Goal: Transaction & Acquisition: Purchase product/service

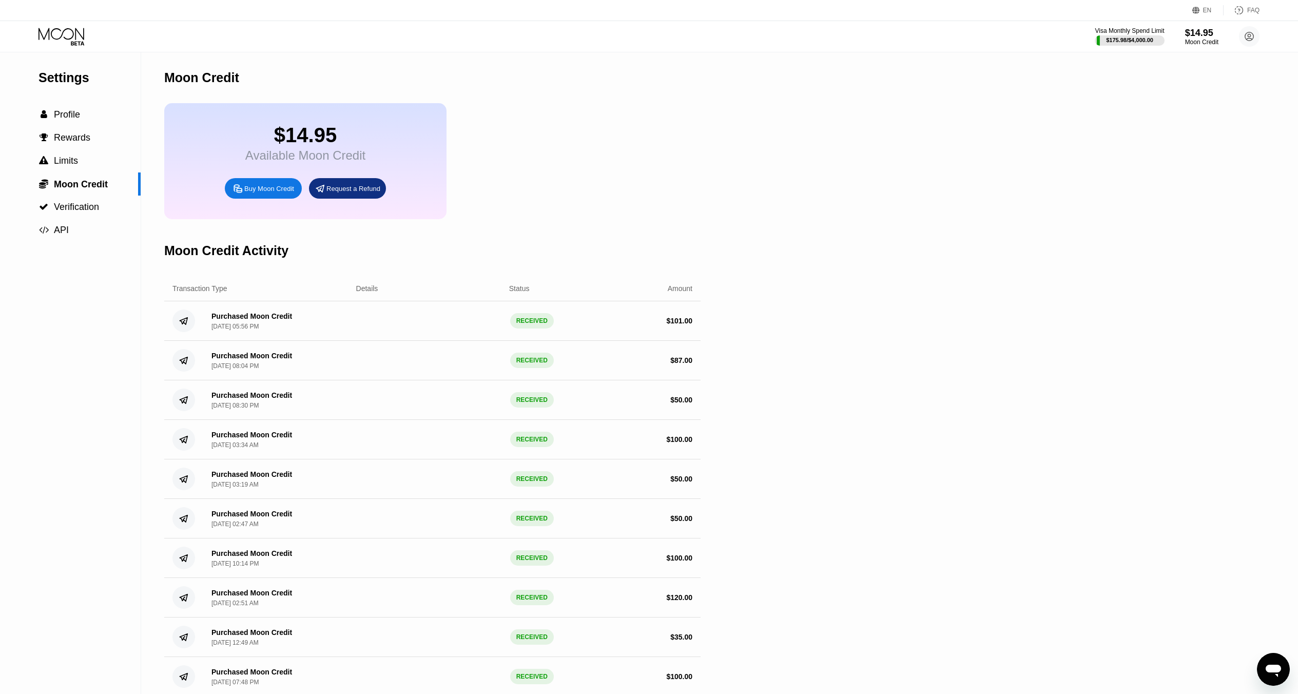
click at [274, 191] on div "Buy Moon Credit" at bounding box center [269, 188] width 50 height 9
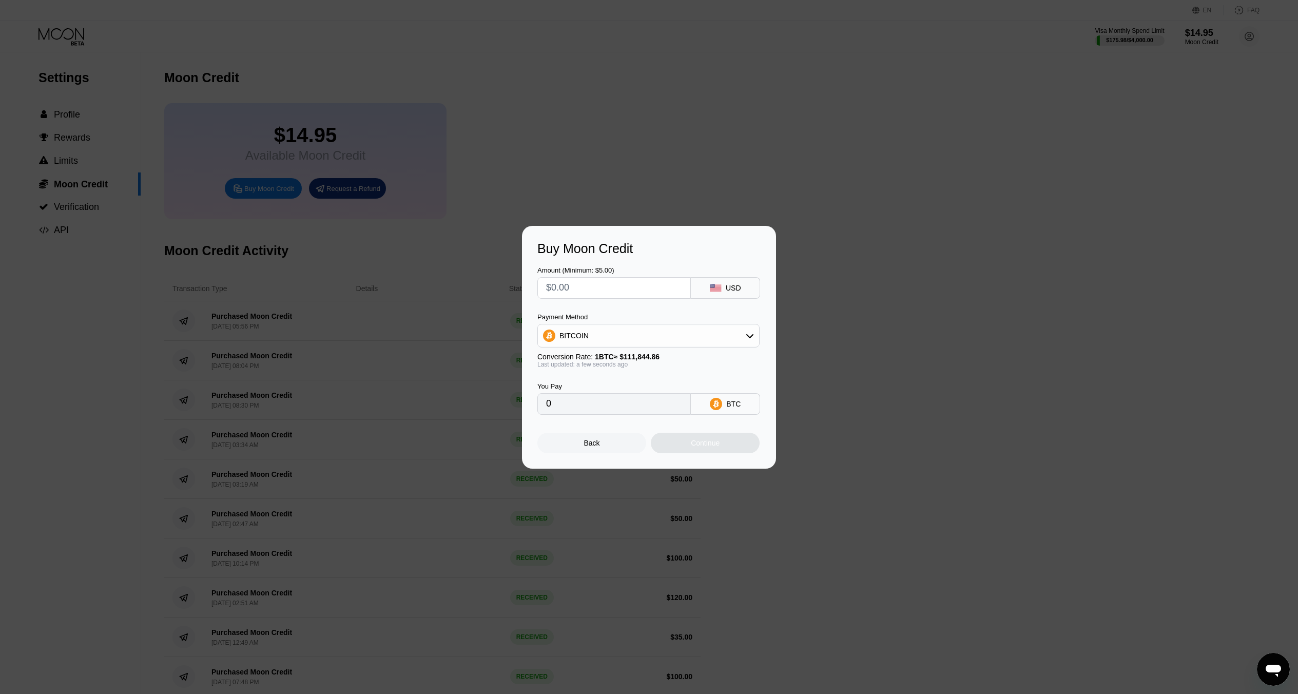
click at [606, 338] on div "BITCOIN" at bounding box center [648, 335] width 221 height 21
click at [609, 381] on div "USDT on TRON" at bounding box center [648, 386] width 216 height 21
type input "0.00"
click at [635, 295] on input "text" at bounding box center [614, 288] width 136 height 21
type input "$1"
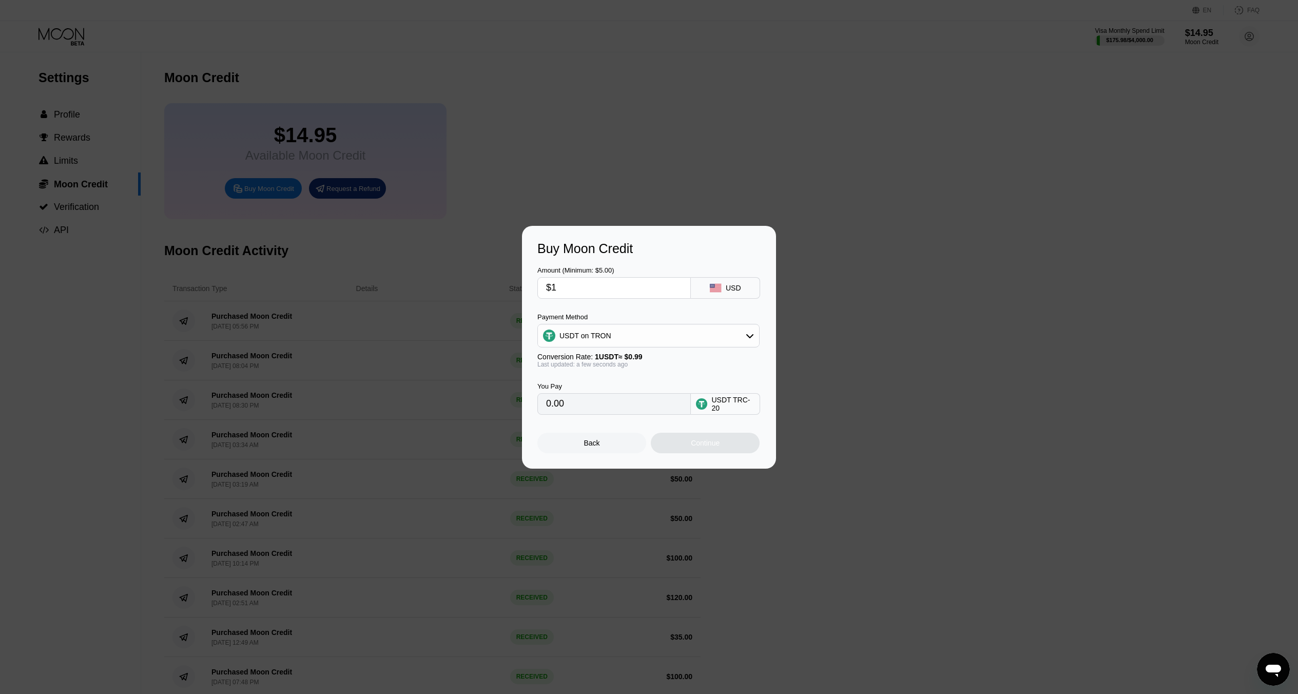
type input "1.01"
type input "$10"
type input "10.10"
type input "$100"
type input "101.01"
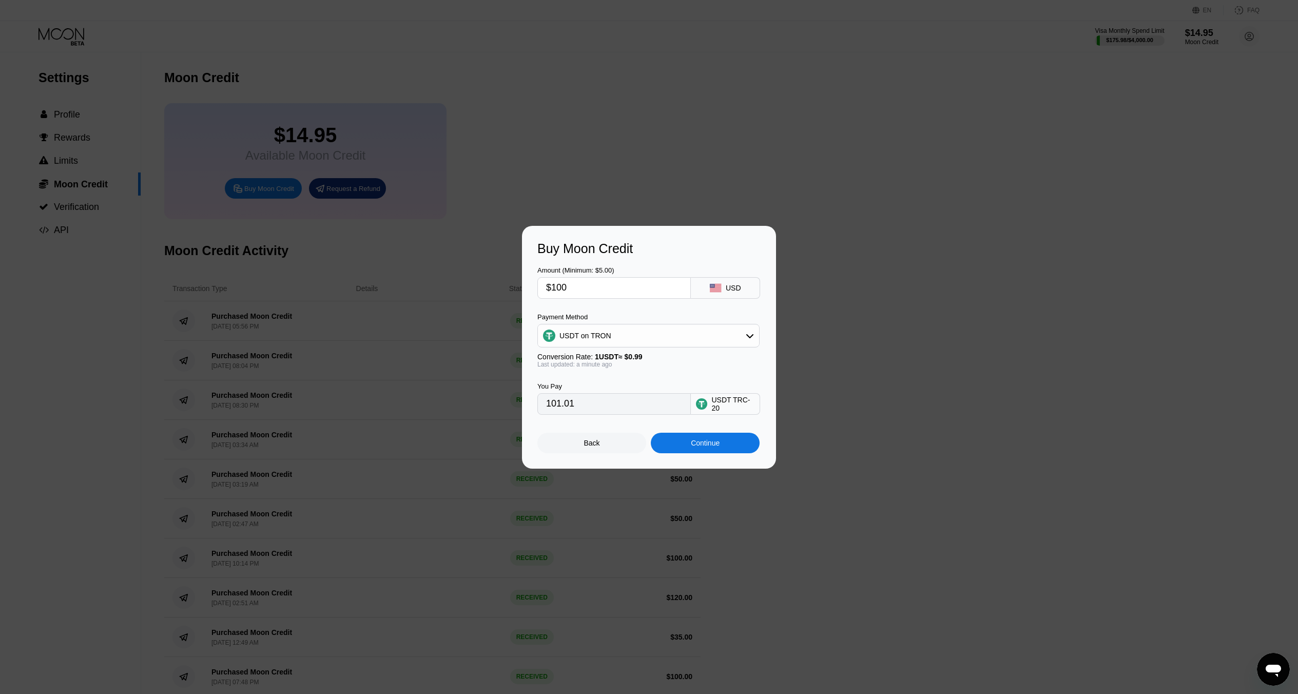
type input "$100"
click at [698, 440] on div "Continue" at bounding box center [705, 443] width 29 height 8
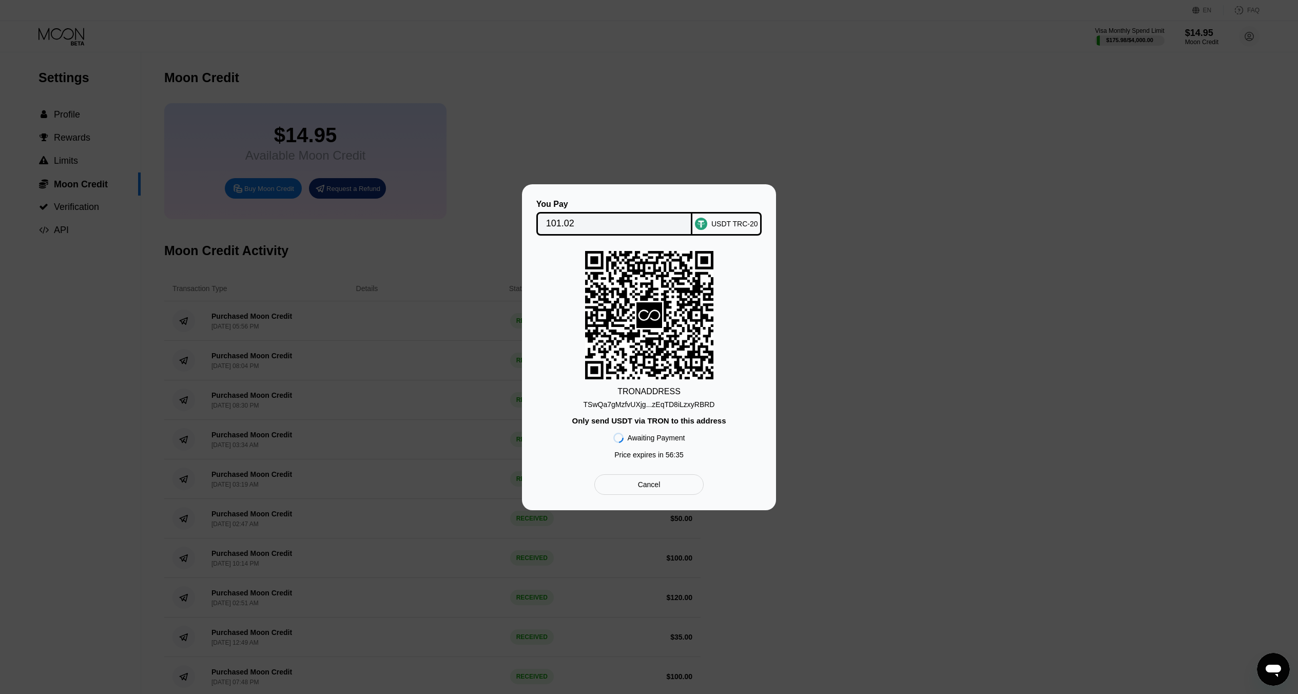
click at [736, 361] on div "TRON ADDRESS TSwQa7gMzfvUXjg...zEqTD8iLzxyRBRD Only send USDT via TRON to this …" at bounding box center [648, 357] width 223 height 213
drag, startPoint x: 610, startPoint y: 285, endPoint x: 634, endPoint y: 313, distance: 37.1
click at [646, 330] on icon at bounding box center [649, 315] width 128 height 128
drag, startPoint x: 539, startPoint y: 209, endPoint x: 545, endPoint y: 219, distance: 11.7
click at [545, 217] on div "You Pay 101.02" at bounding box center [614, 218] width 156 height 36
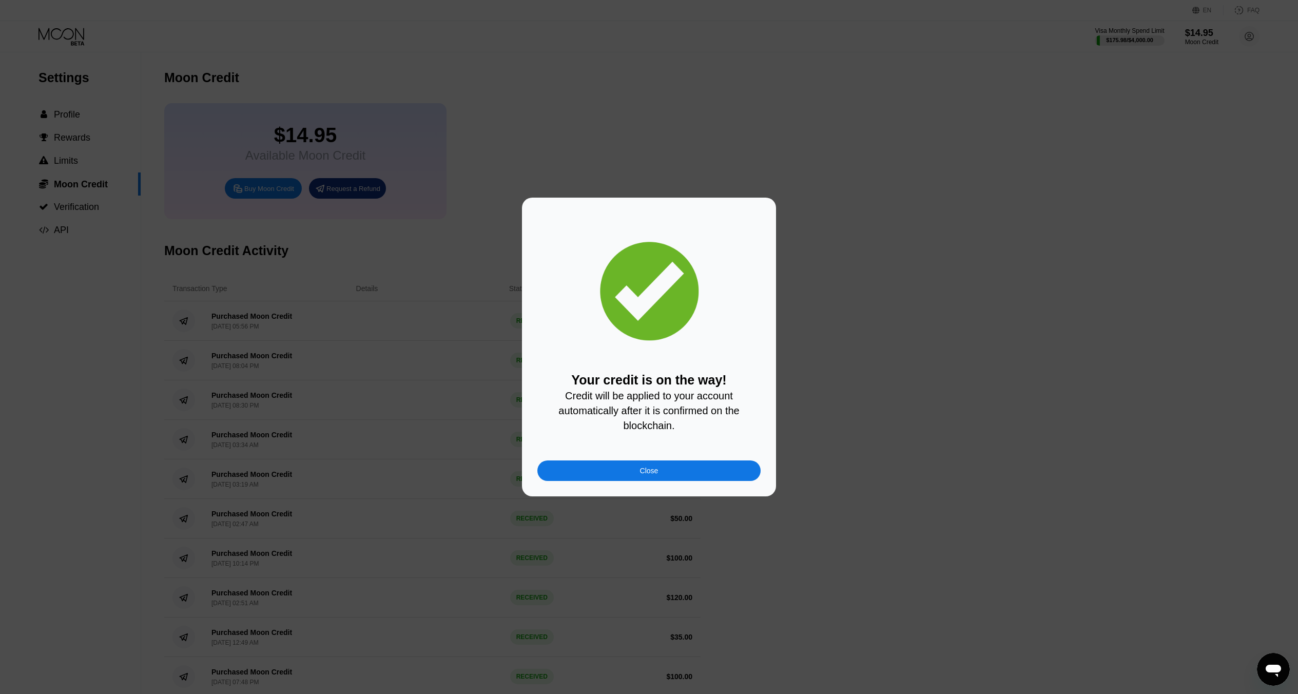
click at [685, 465] on div "Close" at bounding box center [648, 470] width 223 height 21
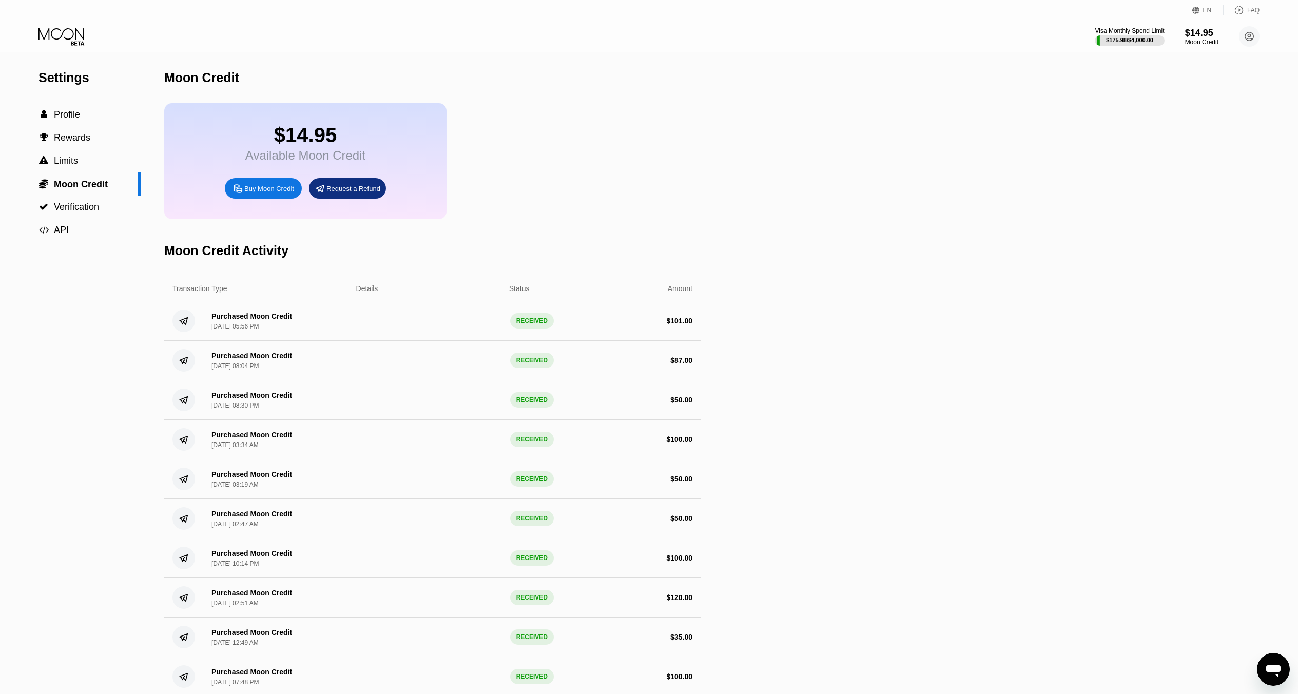
click at [1124, 48] on div "Visa Monthly Spend Limit $175.98 / $4,000.00 $14.95 Moon Credit Alex Litsa imal…" at bounding box center [649, 36] width 1298 height 31
click at [1128, 42] on div "$175.98 / $4,000.00" at bounding box center [1129, 40] width 47 height 6
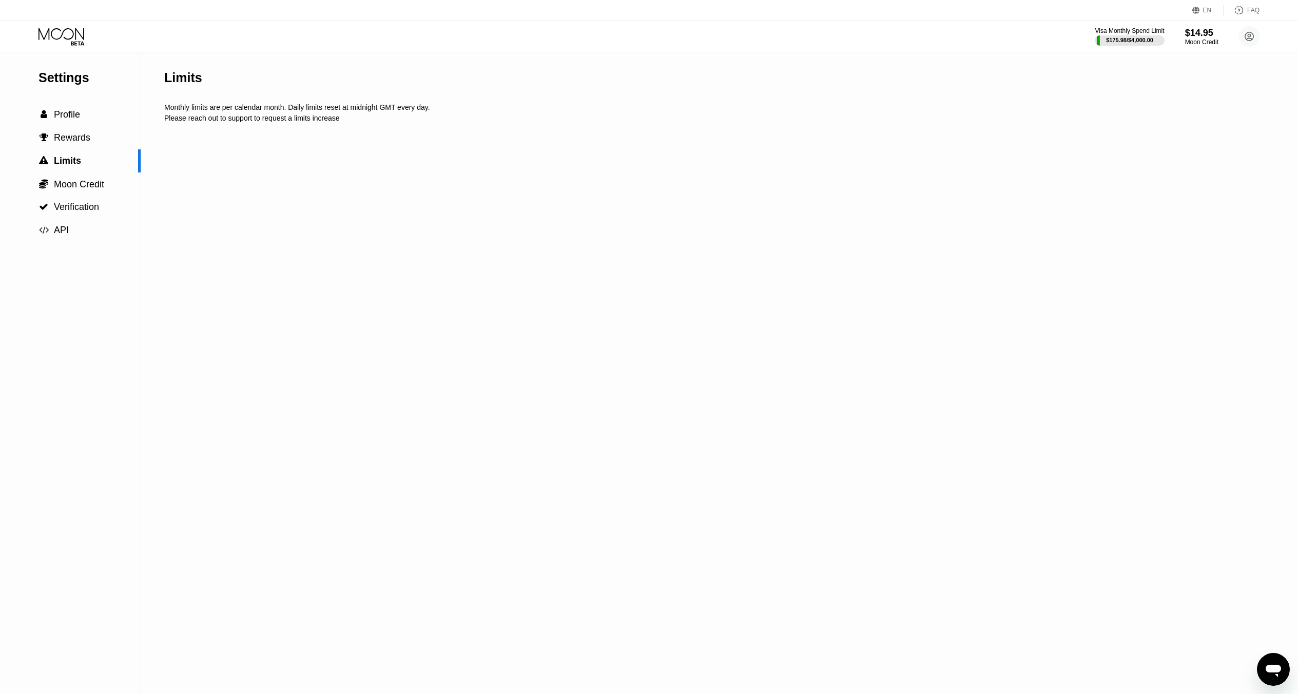
click at [85, 113] on div " Profile" at bounding box center [70, 114] width 141 height 11
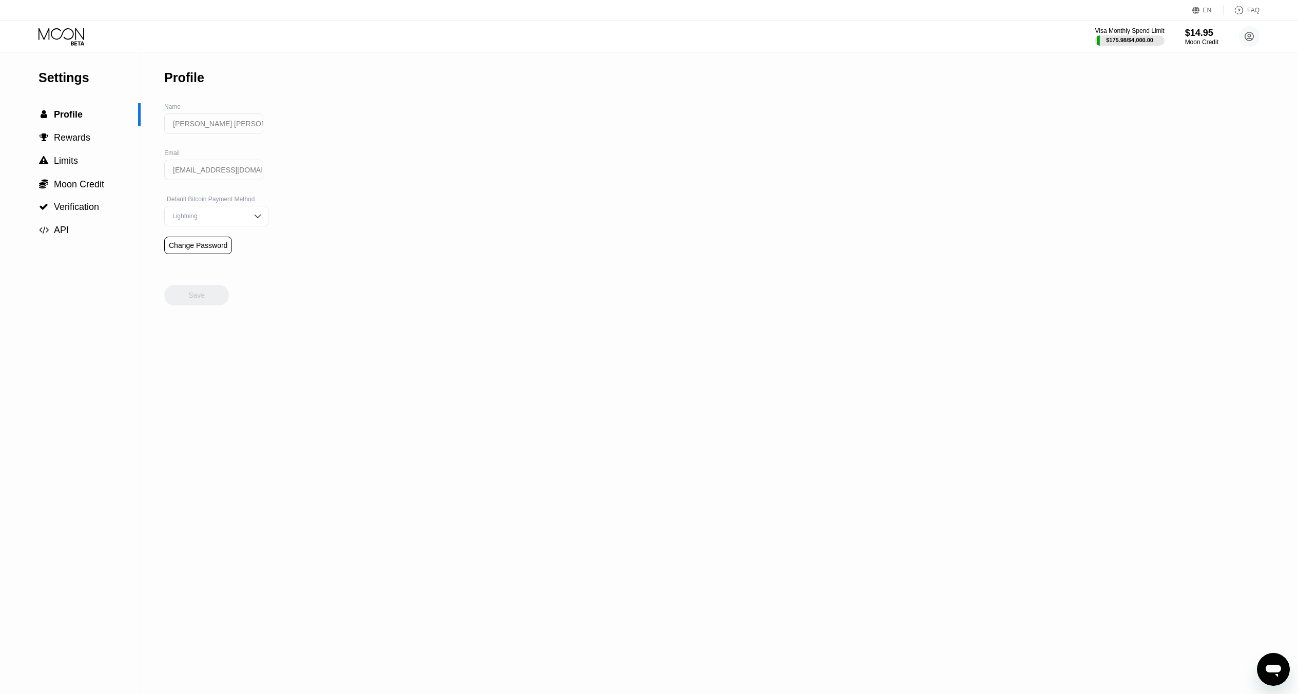
drag, startPoint x: 64, startPoint y: 51, endPoint x: 59, endPoint y: 48, distance: 5.5
click at [63, 51] on div "Visa Monthly Spend Limit $175.98 / $4,000.00 $14.95 Moon Credit Alex Litsa imal…" at bounding box center [649, 36] width 1298 height 31
click at [55, 35] on icon at bounding box center [62, 37] width 48 height 18
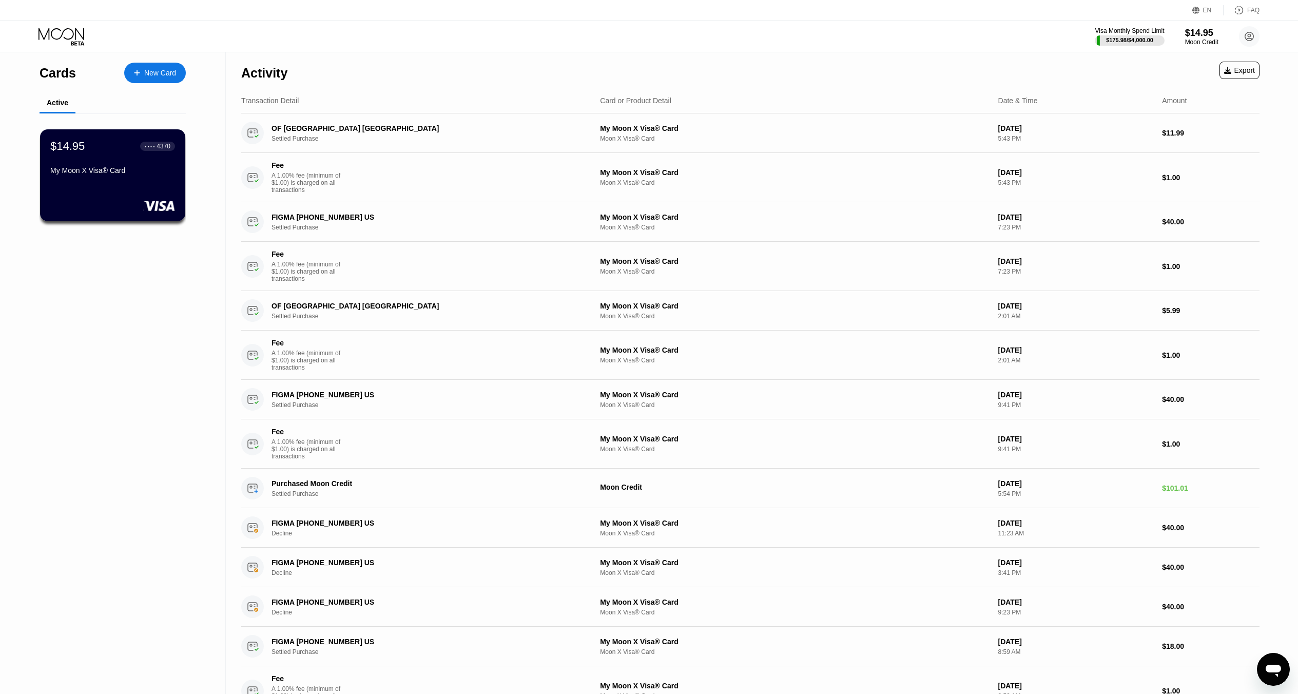
click at [163, 66] on div "New Card" at bounding box center [155, 73] width 62 height 21
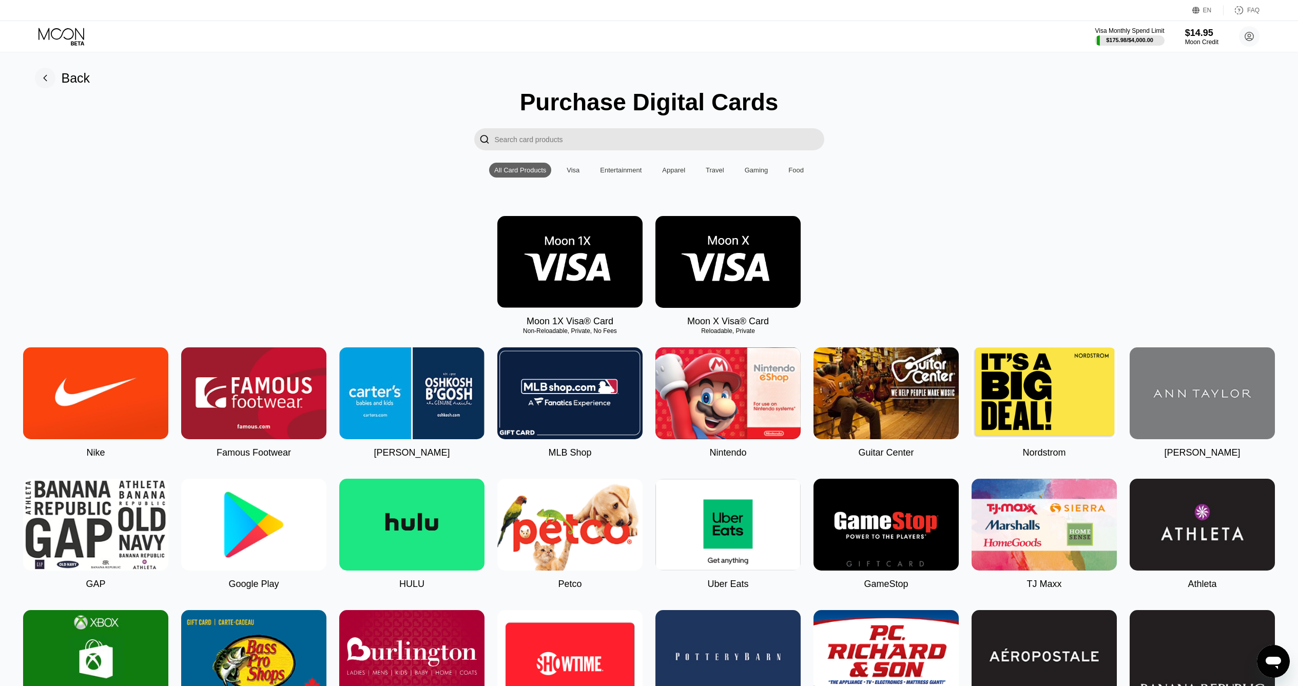
click at [576, 171] on div "Visa" at bounding box center [572, 170] width 13 height 8
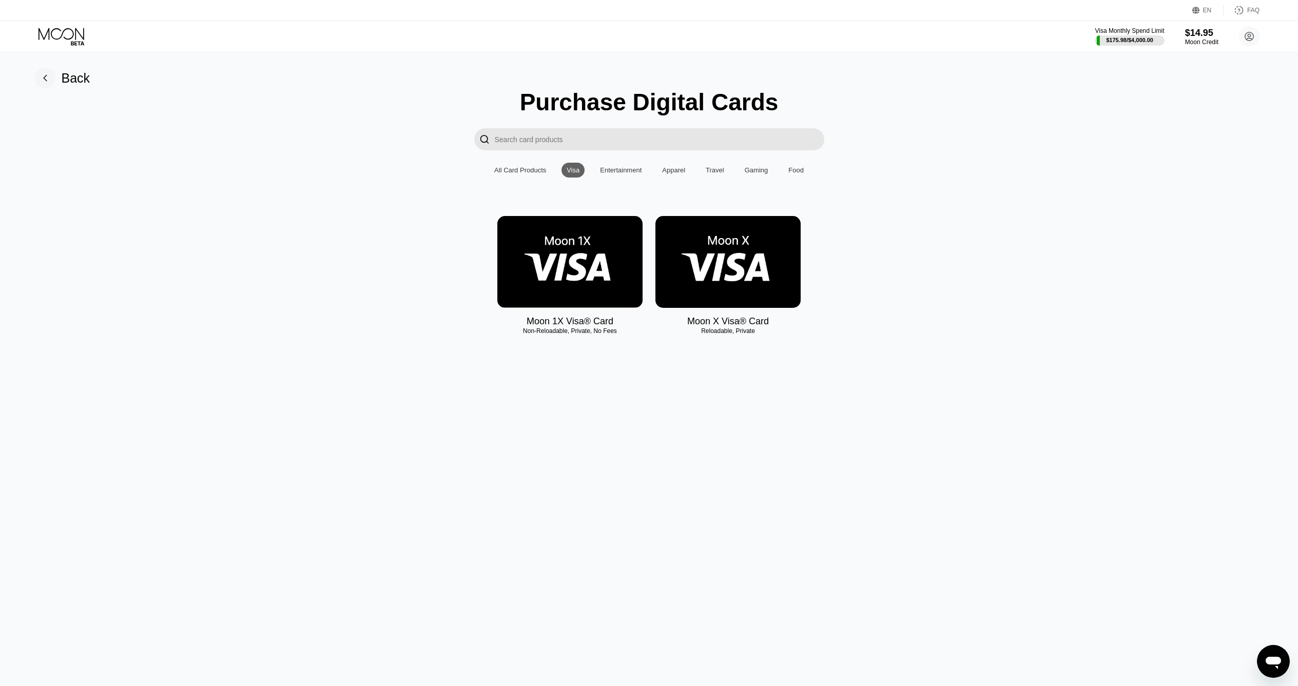
click at [626, 179] on div "Purchase Digital Cards  All Card Products Visa Entertainment Apparel Travel Ga…" at bounding box center [649, 217] width 1274 height 259
click at [626, 175] on div "Entertainment" at bounding box center [621, 170] width 52 height 15
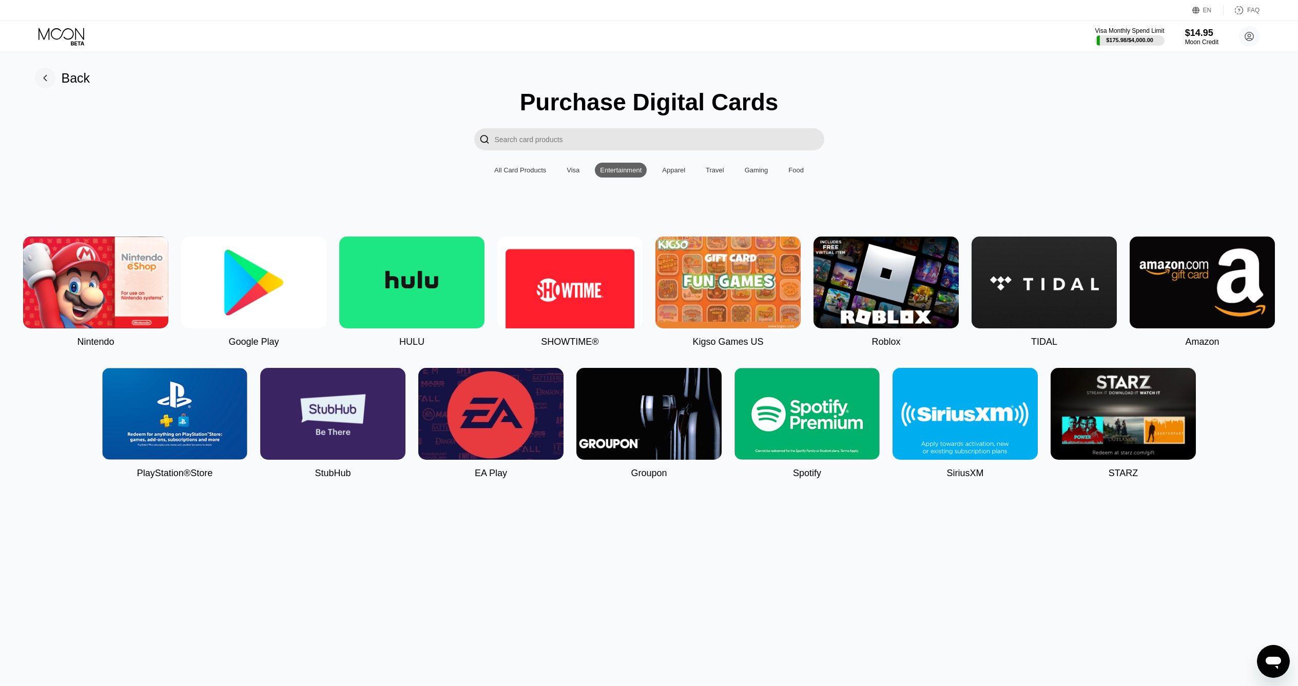
click at [688, 170] on div "All Card Products Visa Entertainment Apparel Travel Gaming Food" at bounding box center [649, 170] width 320 height 15
click at [680, 170] on div "Apparel" at bounding box center [673, 170] width 23 height 8
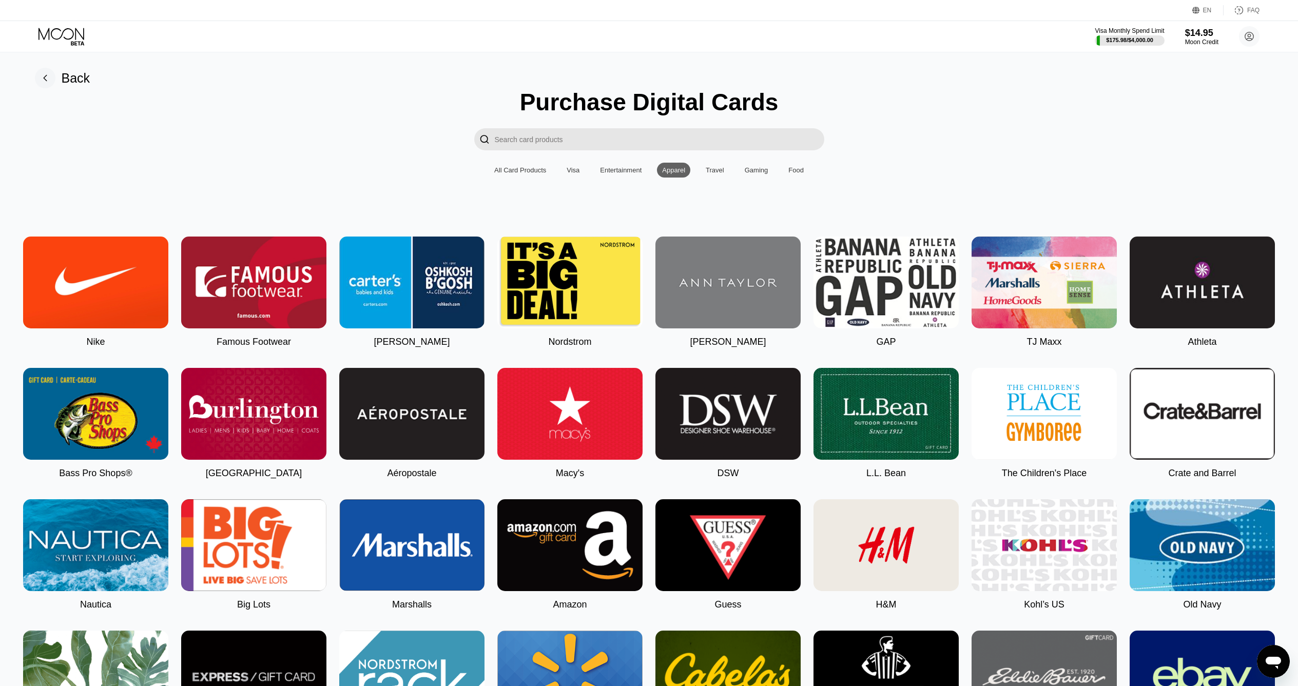
click at [717, 168] on div "Travel" at bounding box center [714, 170] width 18 height 8
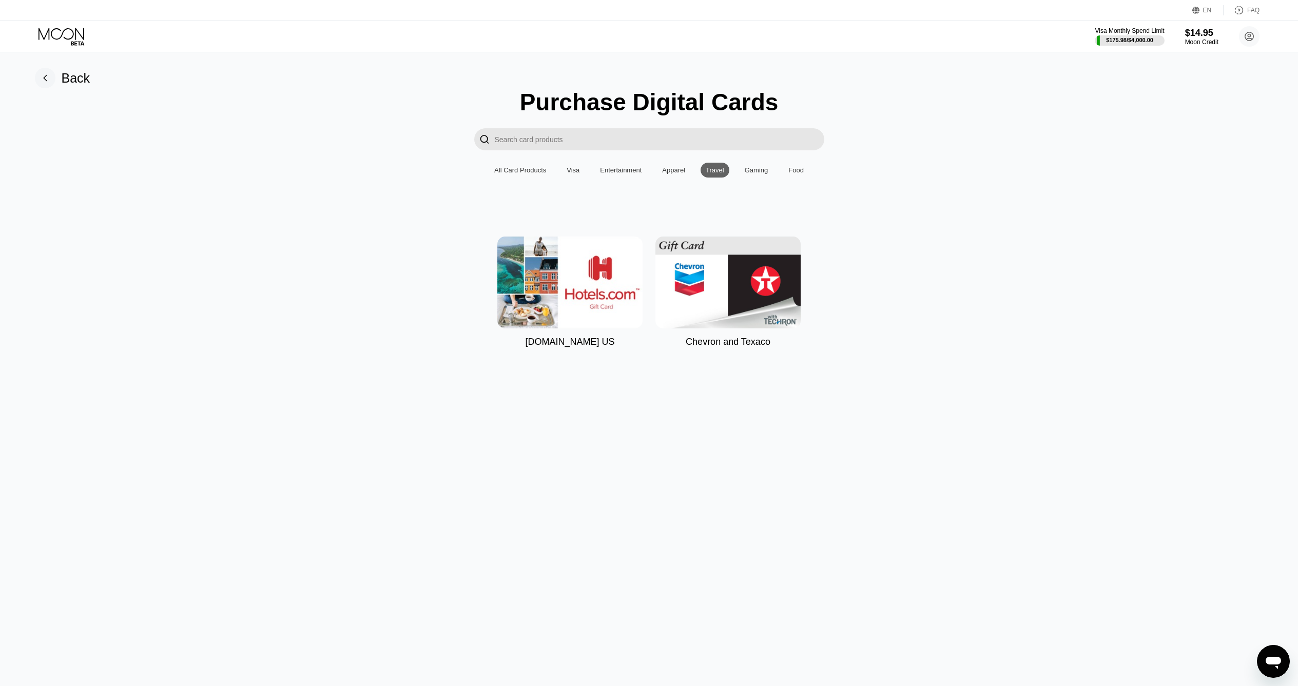
click at [739, 166] on div "Gaming" at bounding box center [756, 170] width 34 height 15
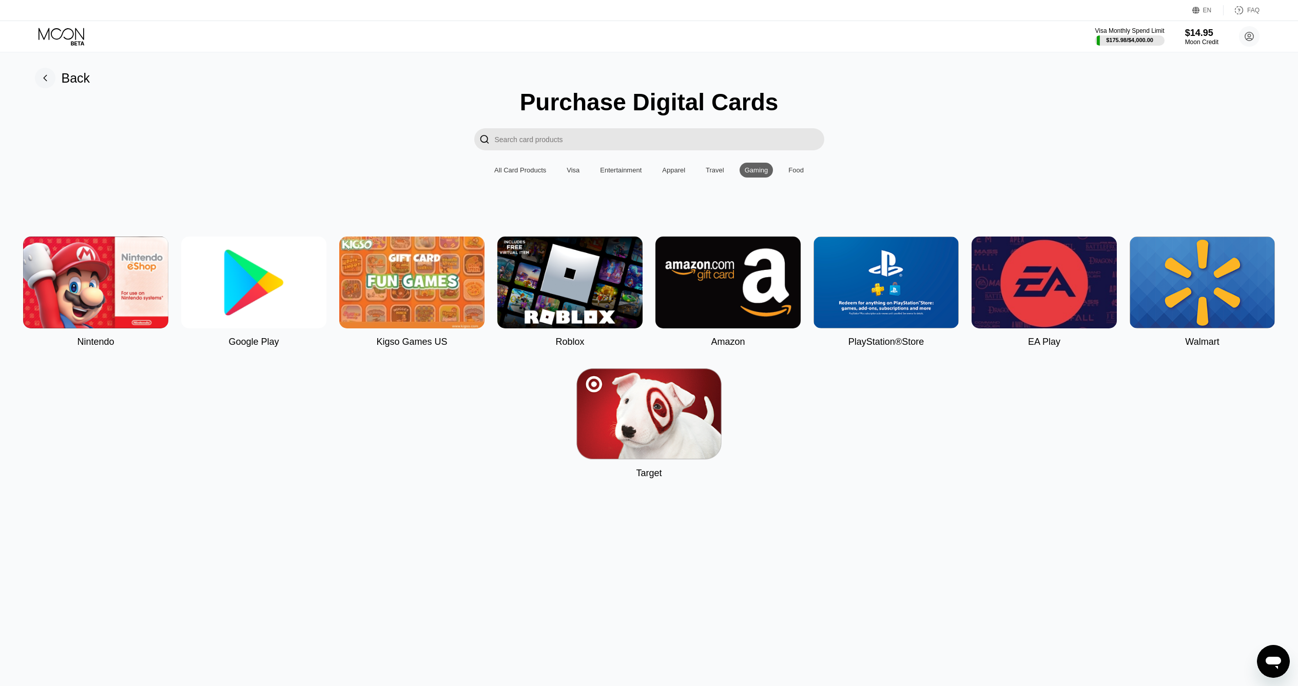
click at [788, 173] on div "Food" at bounding box center [795, 170] width 15 height 8
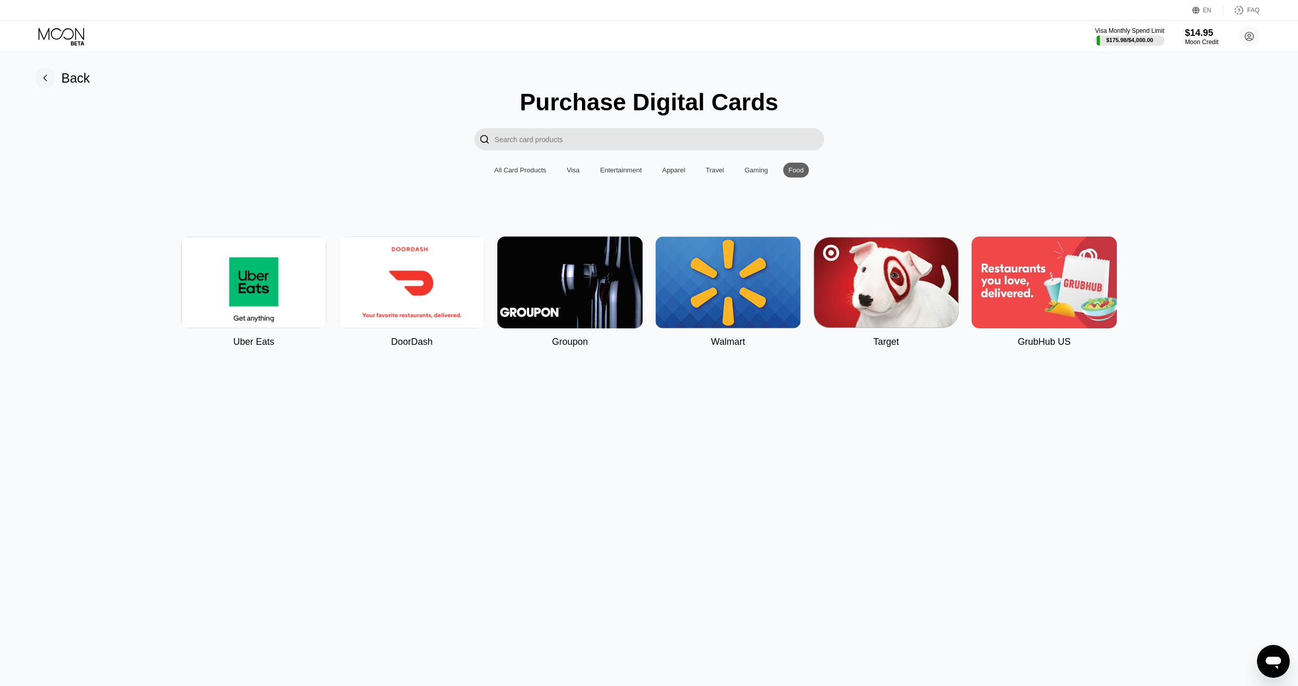
click at [520, 165] on div "All Card Products" at bounding box center [520, 170] width 62 height 15
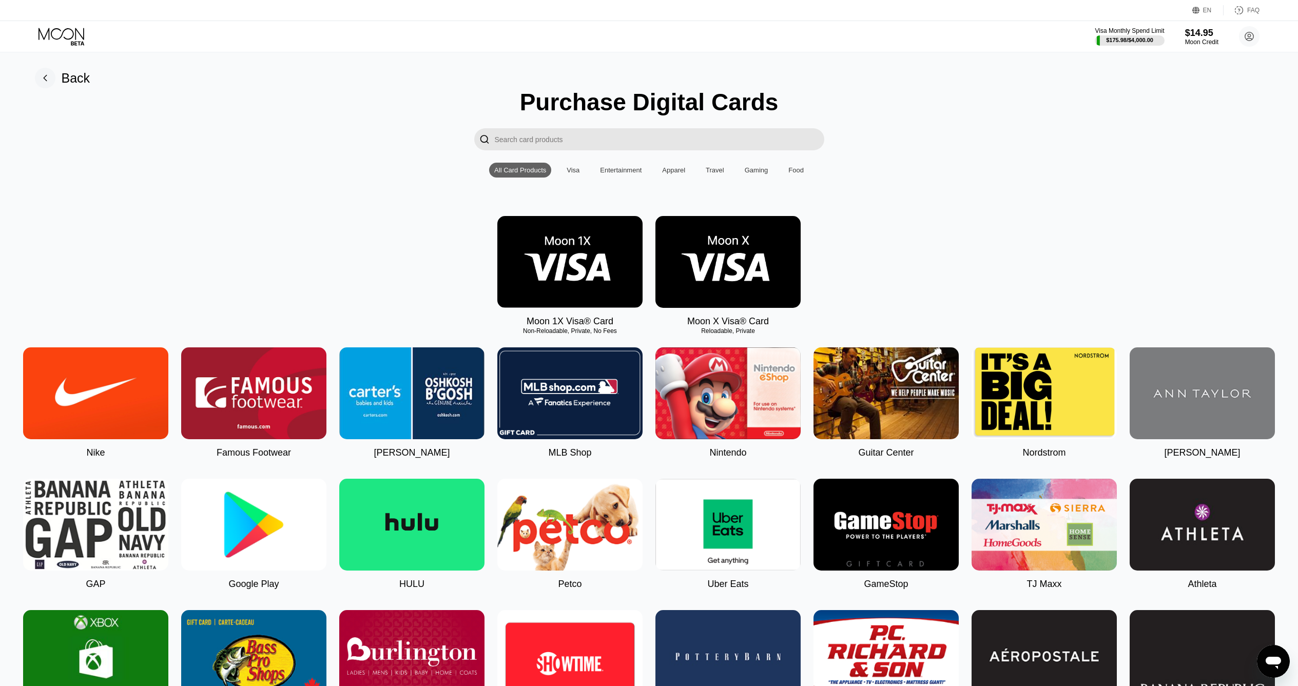
click at [36, 42] on div "Visa Monthly Spend Limit $175.98 / $4,000.00 $14.95 Moon Credit Alex Litsa imal…" at bounding box center [649, 36] width 1298 height 31
click at [48, 32] on icon at bounding box center [62, 37] width 48 height 18
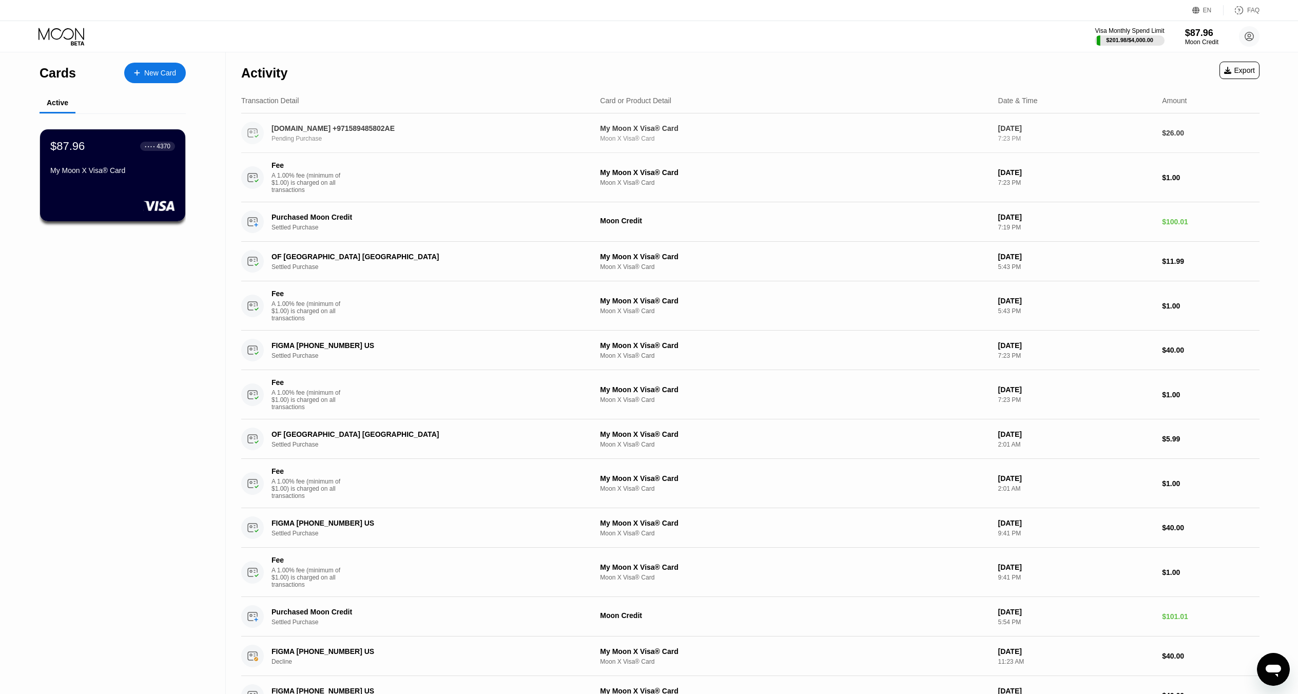
click at [308, 126] on div "[DOMAIN_NAME] +971589485802AE" at bounding box center [417, 128] width 293 height 8
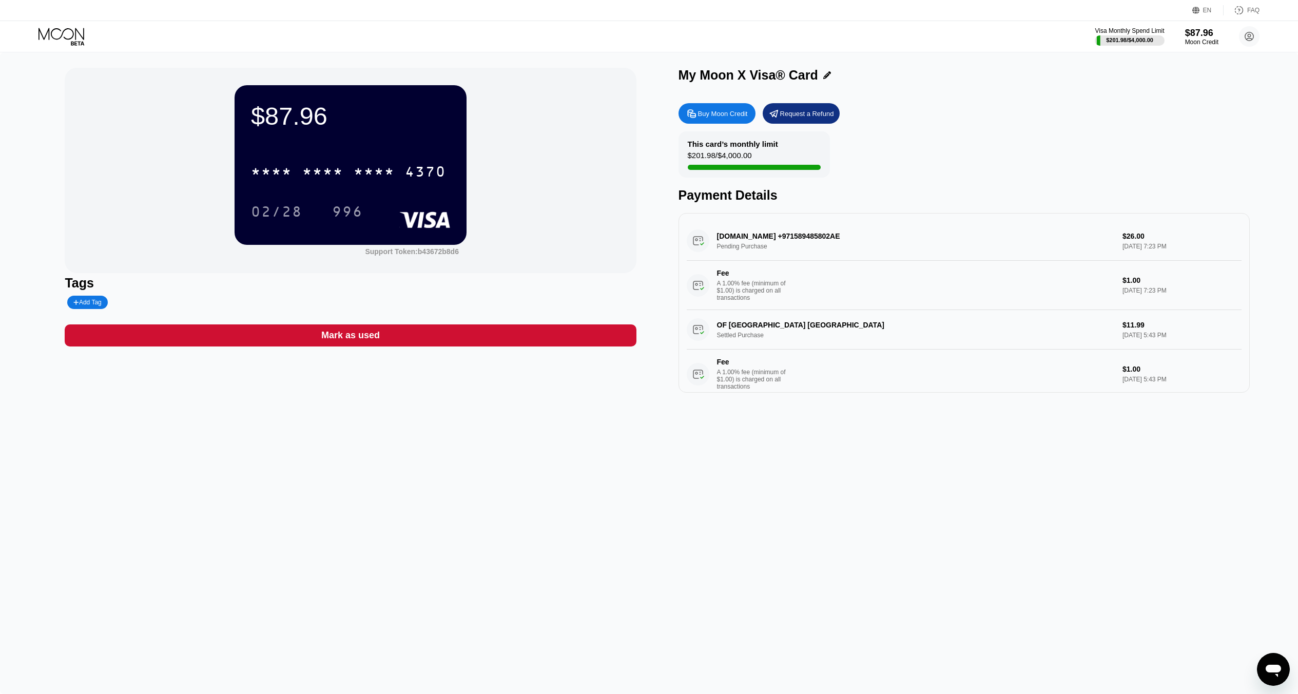
click at [817, 242] on div "[DOMAIN_NAME] +971589485802AE Pending Purchase $26.00 [DATE] 7:23 PM Fee A 1.00…" at bounding box center [963, 265] width 555 height 89
click at [811, 237] on div "[DOMAIN_NAME] +971589485802AE Pending Purchase $26.00 [DATE] 7:23 PM Fee A 1.00…" at bounding box center [963, 265] width 555 height 89
